Goal: Task Accomplishment & Management: Manage account settings

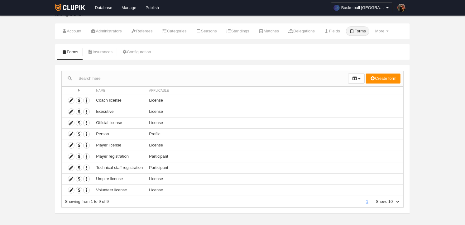
scroll to position [13, 0]
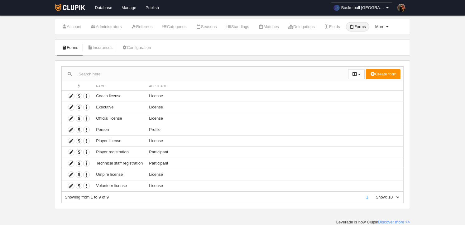
click at [392, 26] on link "More Menu" at bounding box center [382, 26] width 20 height 9
click at [380, 52] on link "Numbering rules" at bounding box center [367, 52] width 49 height 10
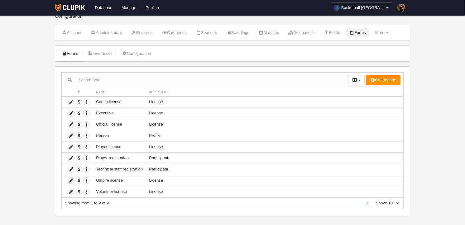
scroll to position [13, 0]
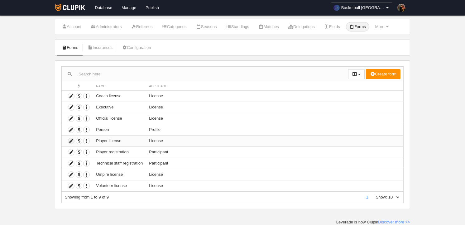
click at [71, 140] on icon at bounding box center [71, 141] width 6 height 6
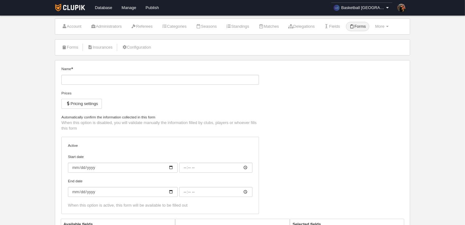
type input "Player license"
checkbox input "true"
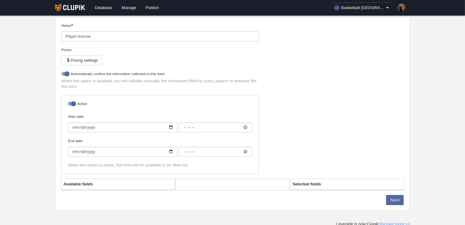
scroll to position [58, 0]
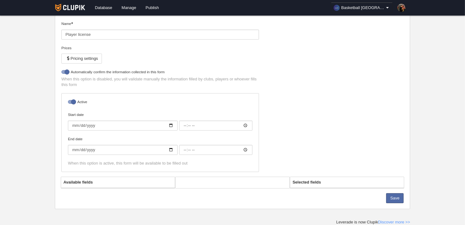
select select "selected"
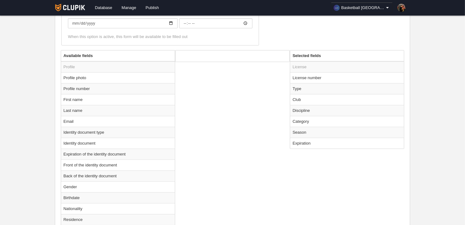
scroll to position [197, 0]
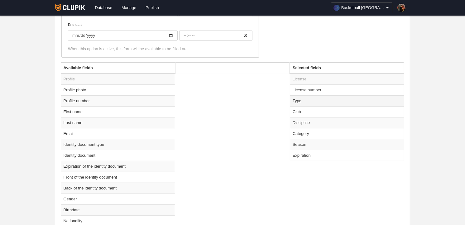
click at [298, 100] on td "Type" at bounding box center [347, 100] width 114 height 11
radio input "true"
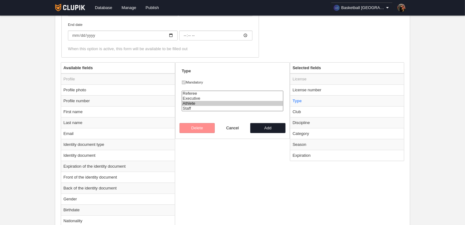
select select "staff"
click at [187, 108] on option "Staff" at bounding box center [232, 108] width 101 height 5
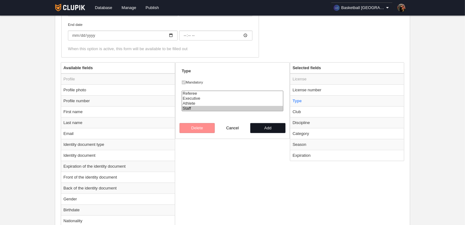
click at [266, 127] on button "Add" at bounding box center [269, 128] width 36 height 10
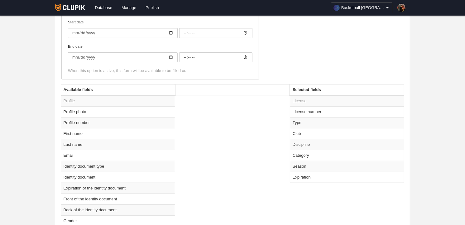
scroll to position [173, 0]
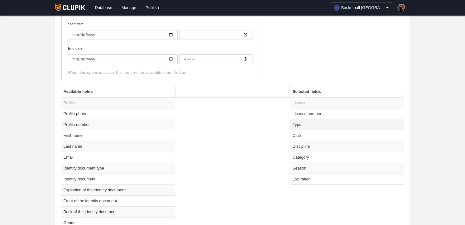
click at [296, 124] on td "Type" at bounding box center [347, 124] width 114 height 11
radio input "true"
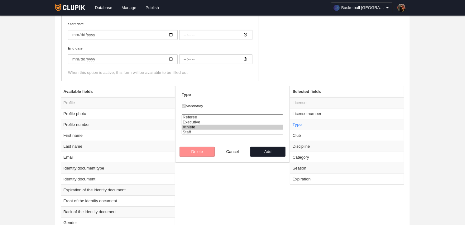
click at [192, 125] on option "Athlete" at bounding box center [232, 127] width 101 height 5
select select "staff"
click at [195, 132] on option "Staff" at bounding box center [232, 132] width 101 height 5
click at [268, 152] on button "Add" at bounding box center [269, 152] width 36 height 10
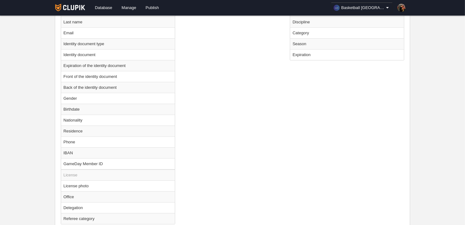
scroll to position [195, 0]
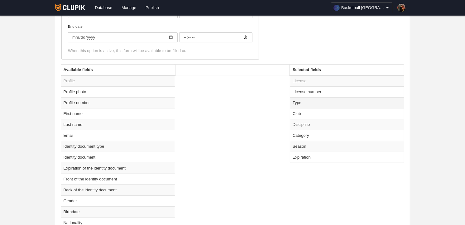
click at [300, 102] on td "Type" at bounding box center [347, 102] width 114 height 11
radio input "true"
select select "staff"
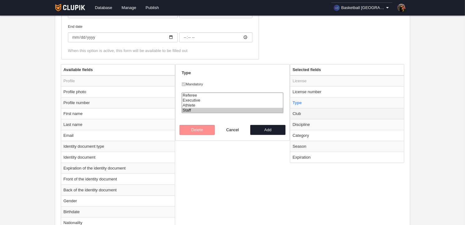
click at [299, 113] on td "Club" at bounding box center [347, 113] width 114 height 11
radio input "false"
radio input "true"
checkbox input "false"
select select
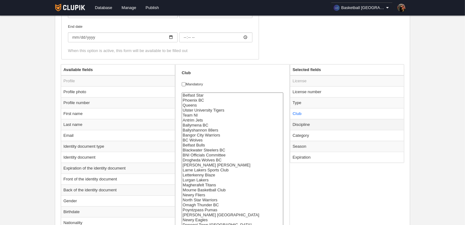
click at [299, 123] on td "Discipline" at bounding box center [347, 124] width 114 height 11
radio input "false"
radio input "true"
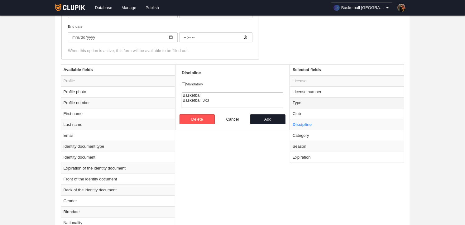
click at [300, 101] on td "Type" at bounding box center [347, 102] width 114 height 11
radio input "true"
checkbox input "true"
select select "staff"
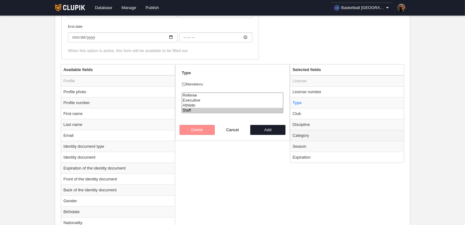
click at [303, 137] on td "Category" at bounding box center [347, 135] width 114 height 11
radio input "false"
radio input "true"
checkbox input "false"
select select
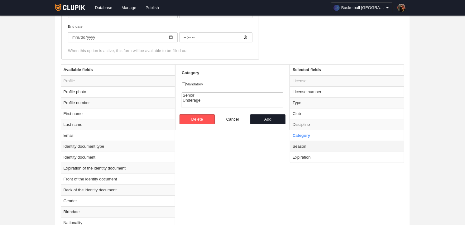
click at [303, 146] on td "Season" at bounding box center [347, 146] width 114 height 11
radio input "false"
radio input "true"
checkbox input "true"
select select "8531"
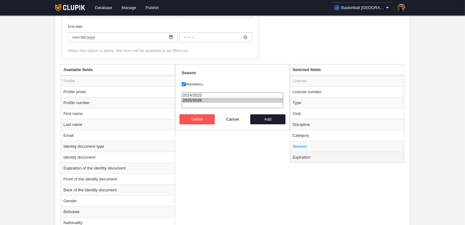
click at [301, 157] on td "Expiration" at bounding box center [347, 157] width 114 height 11
radio input "false"
radio input "true"
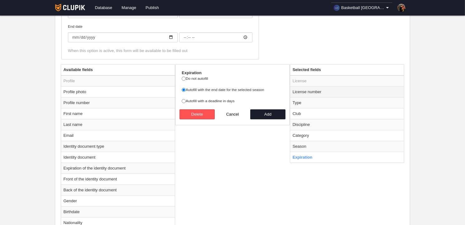
click at [304, 90] on td "License number" at bounding box center [347, 91] width 114 height 11
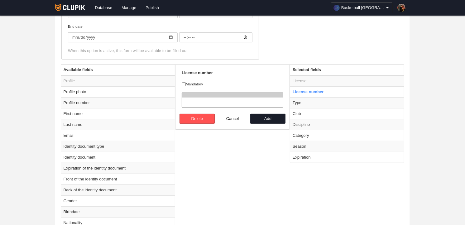
click at [246, 139] on div "Available fields Profile Profile photo Profile number First name Last name Emai…" at bounding box center [232, 198] width 347 height 268
click at [232, 119] on button "Cancel" at bounding box center [233, 119] width 36 height 10
radio input "false"
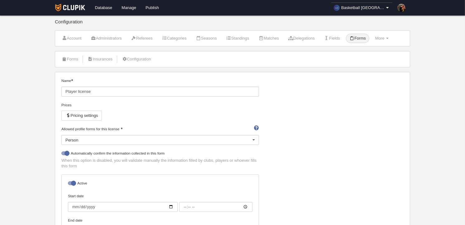
scroll to position [0, 0]
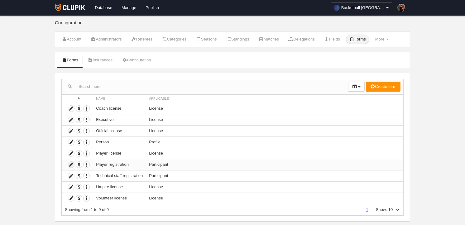
click at [71, 165] on icon at bounding box center [71, 165] width 6 height 6
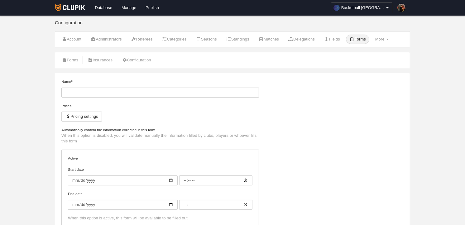
type input "Player registration"
checkbox input "true"
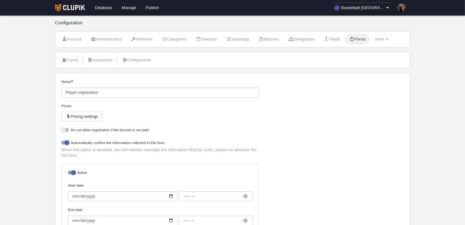
select select "selected"
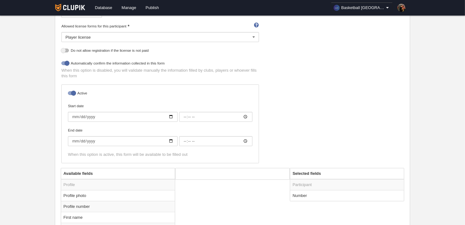
scroll to position [35, 0]
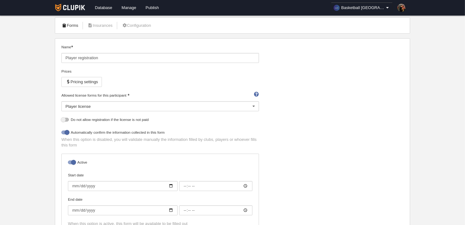
click at [76, 27] on link "Forms" at bounding box center [69, 25] width 23 height 9
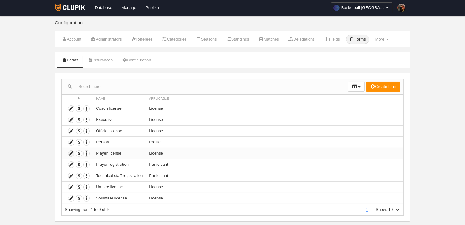
click at [71, 153] on icon at bounding box center [71, 154] width 6 height 6
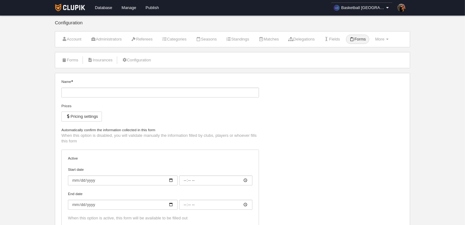
type input "Player license"
checkbox input "true"
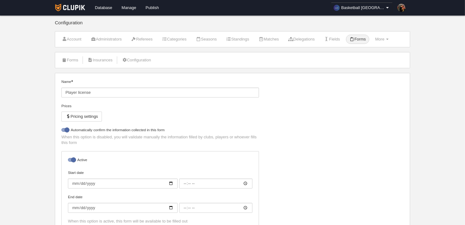
select select "selected"
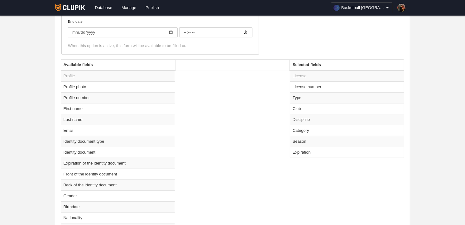
scroll to position [208, 0]
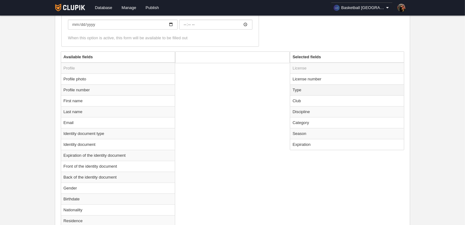
click at [299, 90] on td "Type" at bounding box center [347, 90] width 114 height 11
radio input "true"
select select "player"
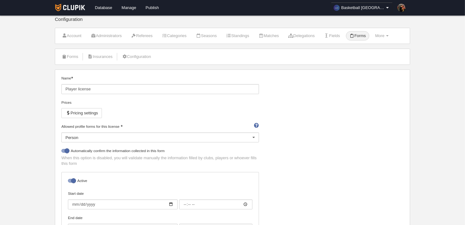
scroll to position [0, 0]
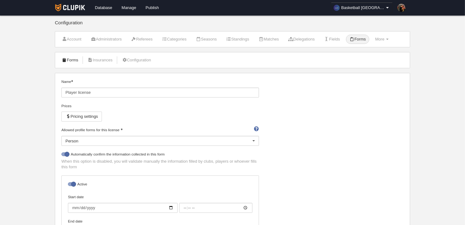
click at [74, 60] on link "Forms" at bounding box center [69, 60] width 23 height 9
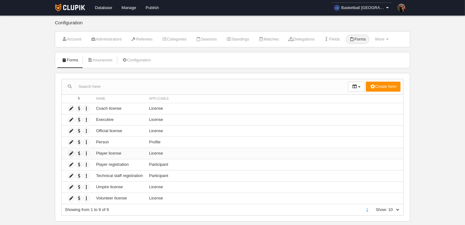
click at [71, 154] on icon at bounding box center [71, 154] width 6 height 6
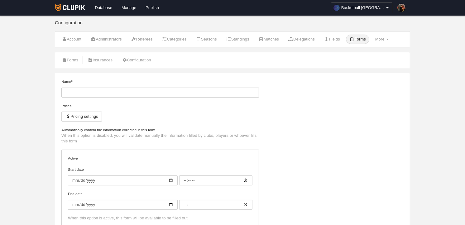
type input "Player license"
checkbox input "true"
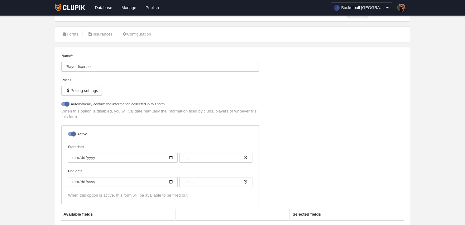
select select "selected"
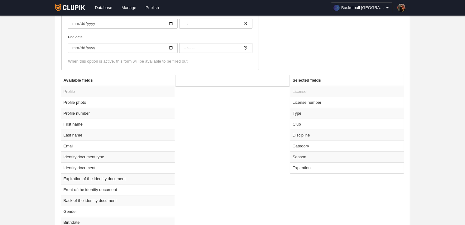
scroll to position [197, 0]
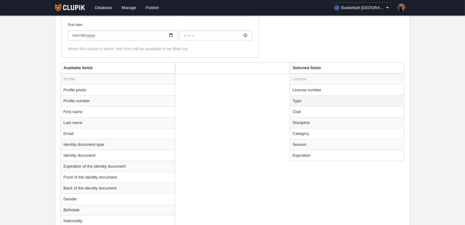
click at [303, 102] on td "Type" at bounding box center [347, 100] width 114 height 11
radio input "true"
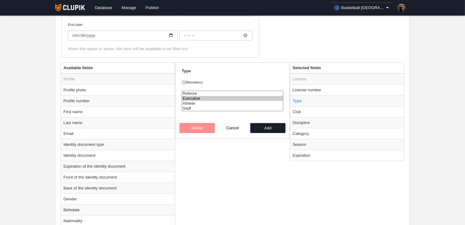
click at [188, 98] on option "Executive" at bounding box center [232, 98] width 101 height 5
select select "staff"
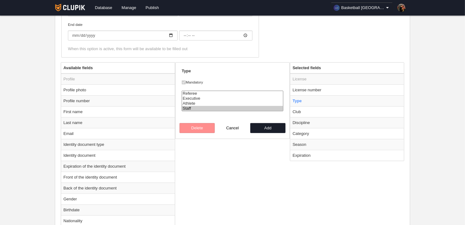
click at [188, 108] on option "Staff" at bounding box center [232, 108] width 101 height 5
click at [267, 129] on button "Add" at bounding box center [269, 128] width 36 height 10
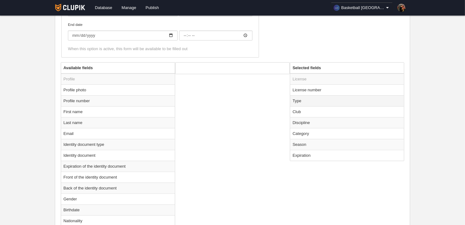
click at [300, 100] on td "Type" at bounding box center [347, 100] width 114 height 11
radio input "true"
select select "staff"
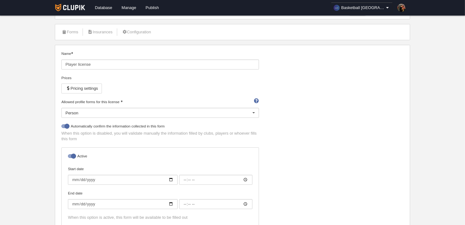
scroll to position [0, 0]
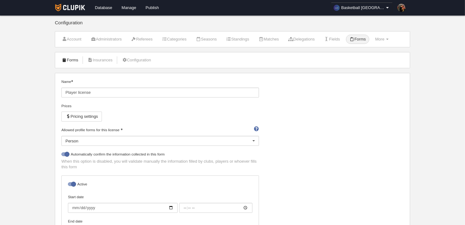
click at [70, 62] on link "Forms" at bounding box center [69, 60] width 23 height 9
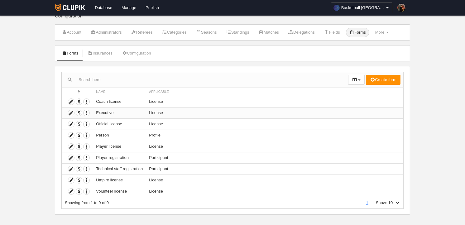
scroll to position [13, 0]
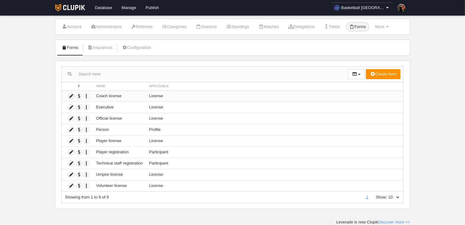
click at [71, 97] on icon at bounding box center [71, 96] width 6 height 6
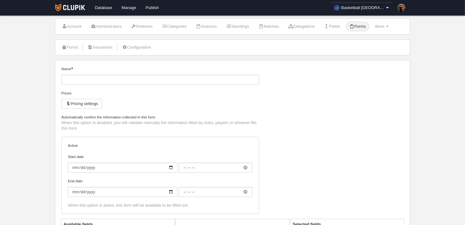
type input "Coach license"
checkbox input "true"
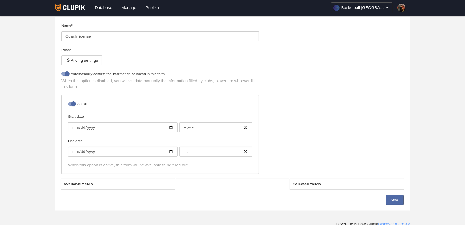
scroll to position [58, 0]
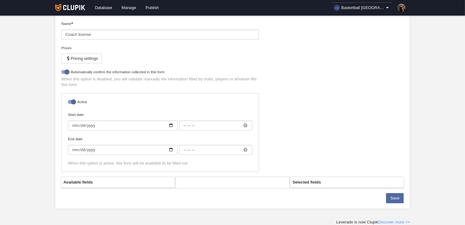
select select "selected"
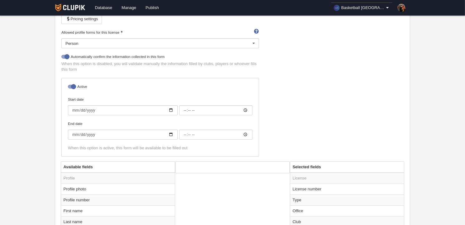
scroll to position [197, 0]
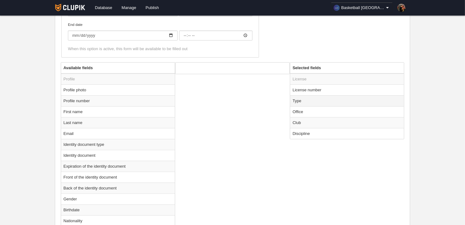
click at [299, 99] on td "Type" at bounding box center [347, 100] width 114 height 11
radio input "true"
select select "staff"
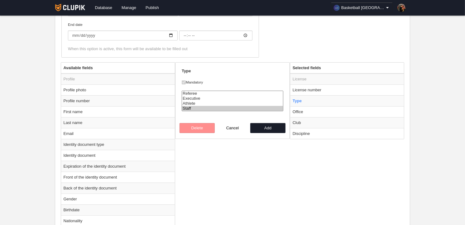
click at [233, 166] on div "Available fields Profile Profile photo Profile number First name Last name Emai…" at bounding box center [232, 207] width 347 height 290
click at [232, 127] on button "Cancel" at bounding box center [233, 128] width 36 height 10
radio input "false"
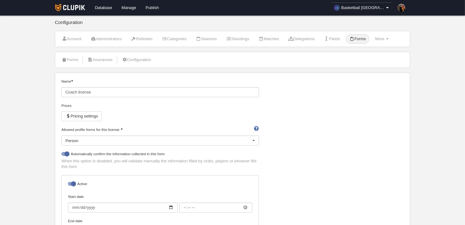
scroll to position [0, 0]
